Goal: Information Seeking & Learning: Understand process/instructions

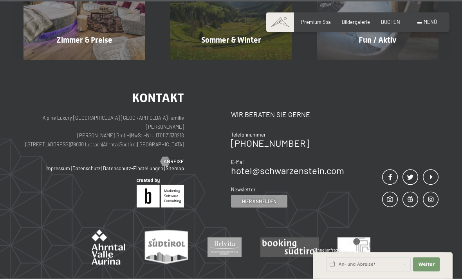
scroll to position [2776, 0]
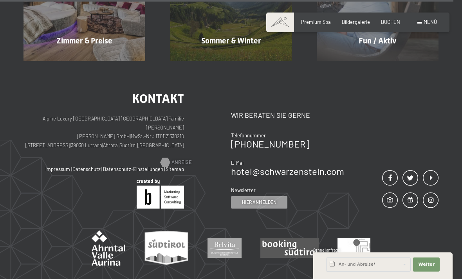
click at [168, 158] on div at bounding box center [165, 162] width 5 height 9
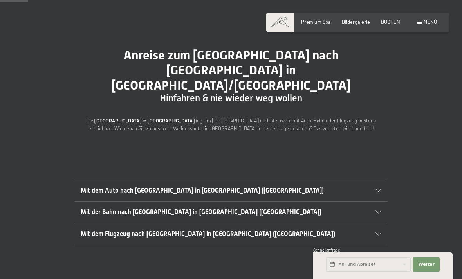
scroll to position [38, 0]
click at [98, 187] on span "Mit dem Auto nach [GEOGRAPHIC_DATA] in [GEOGRAPHIC_DATA] ([GEOGRAPHIC_DATA])" at bounding box center [202, 190] width 243 height 7
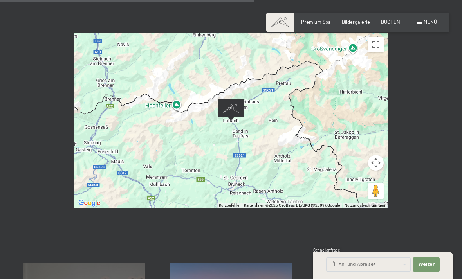
scroll to position [447, 0]
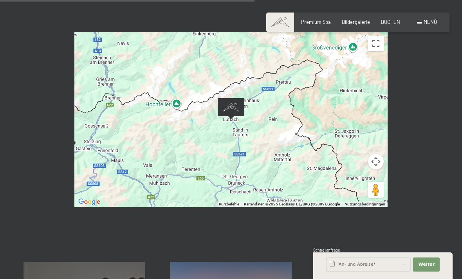
click at [197, 121] on div at bounding box center [230, 119] width 313 height 175
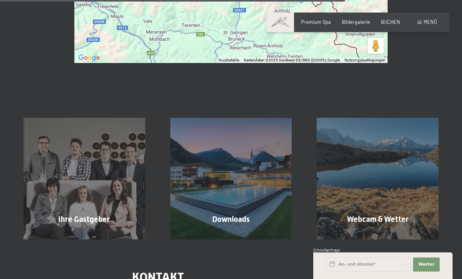
scroll to position [572, 0]
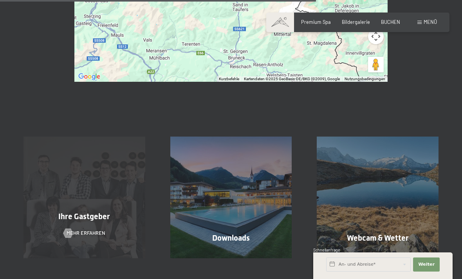
click at [47, 177] on div "Ihre Gastgeber Mehr erfahren" at bounding box center [84, 198] width 147 height 122
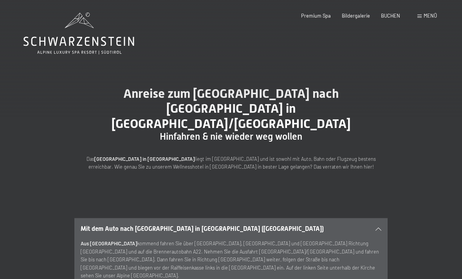
click at [37, 104] on div "Anreise zum Hotel Schwarzenstein nach Luttach in Südtirol/Italien Hinfahren & n…" at bounding box center [231, 129] width 462 height 132
click at [43, 45] on icon at bounding box center [79, 34] width 111 height 42
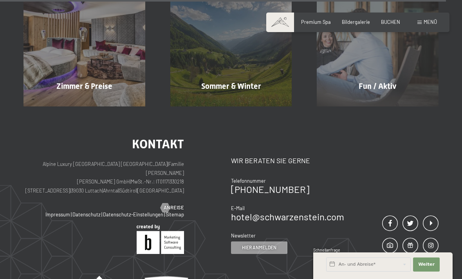
scroll to position [2731, 0]
